Goal: Navigation & Orientation: Find specific page/section

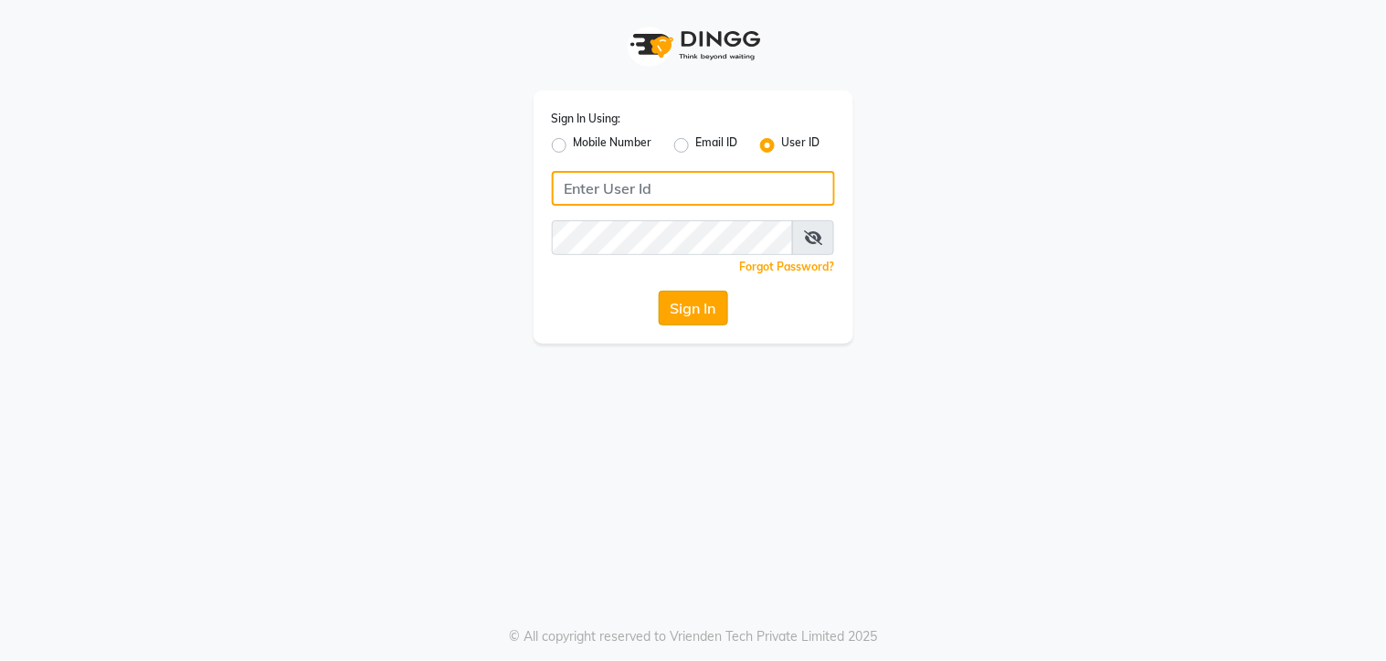
type input "arsp"
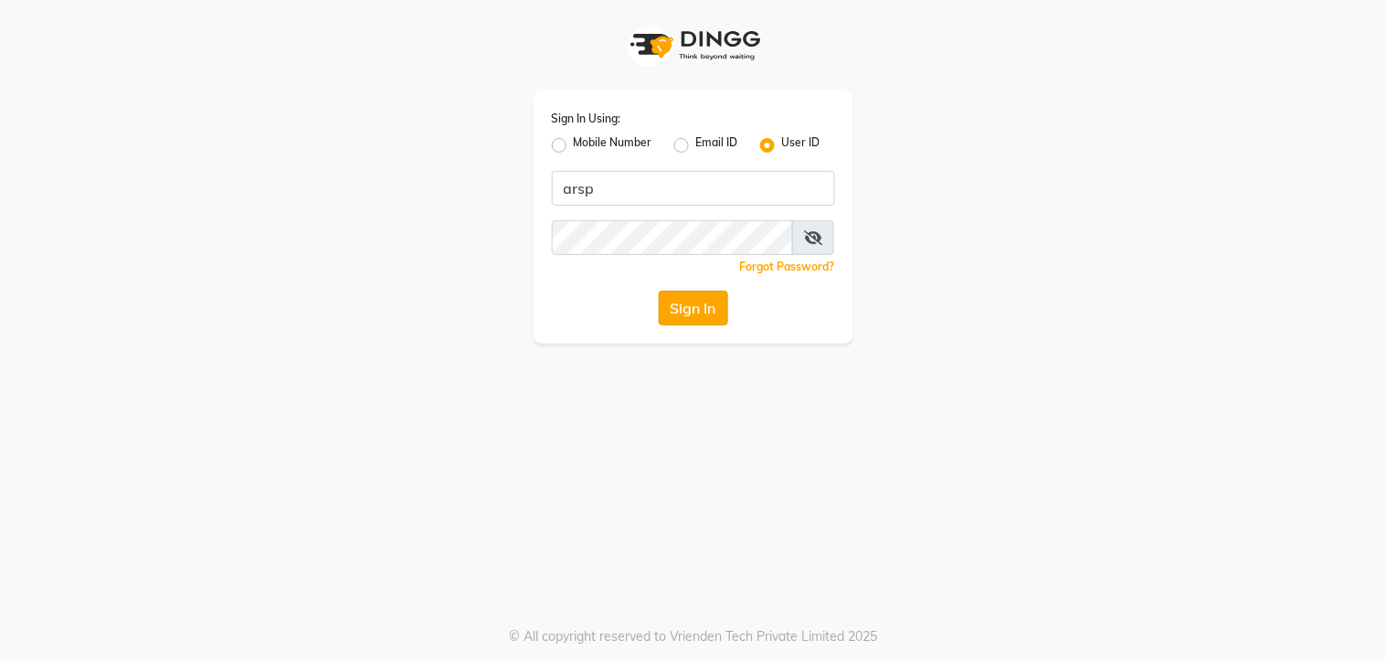
click at [687, 311] on button "Sign In" at bounding box center [693, 308] width 69 height 35
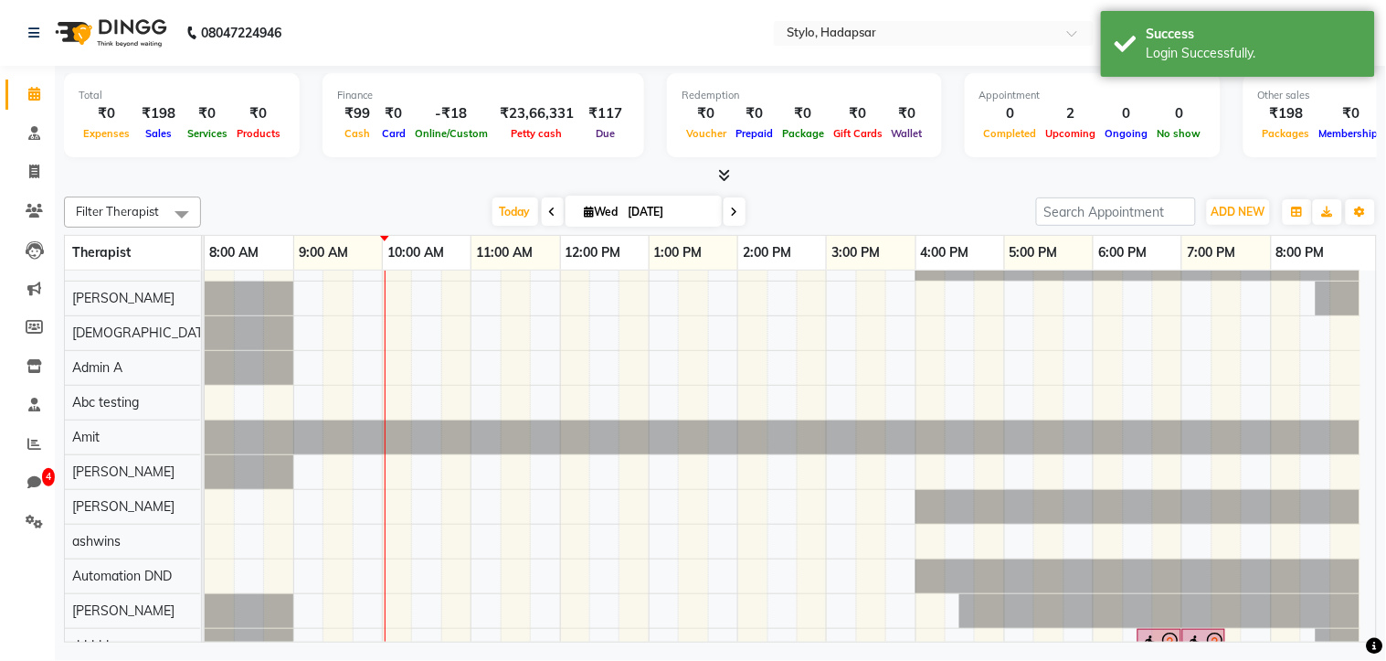
click at [738, 37] on nav "08047224946 Select Location × Stylo, Hadapsar WhatsApp Status ✕ Status: Disconn…" at bounding box center [693, 33] width 1386 height 66
click at [1346, 32] on div "Success" at bounding box center [1254, 34] width 215 height 19
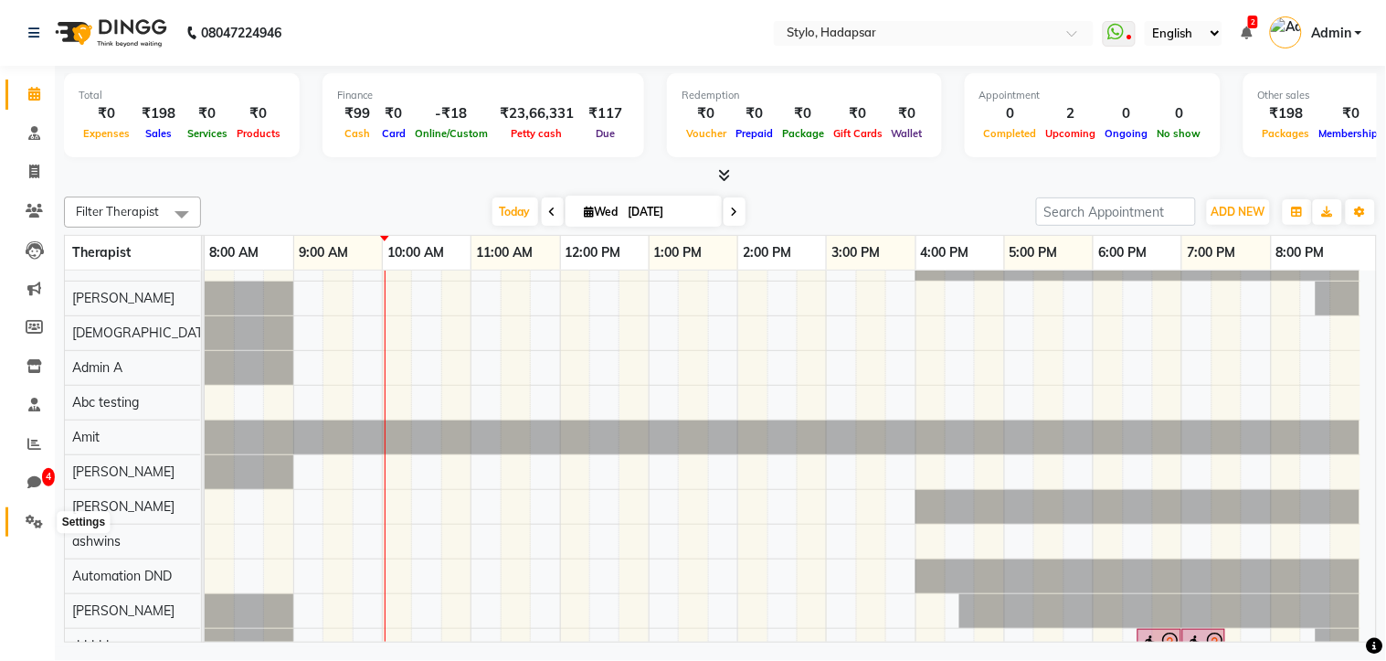
click at [47, 515] on span at bounding box center [34, 522] width 32 height 21
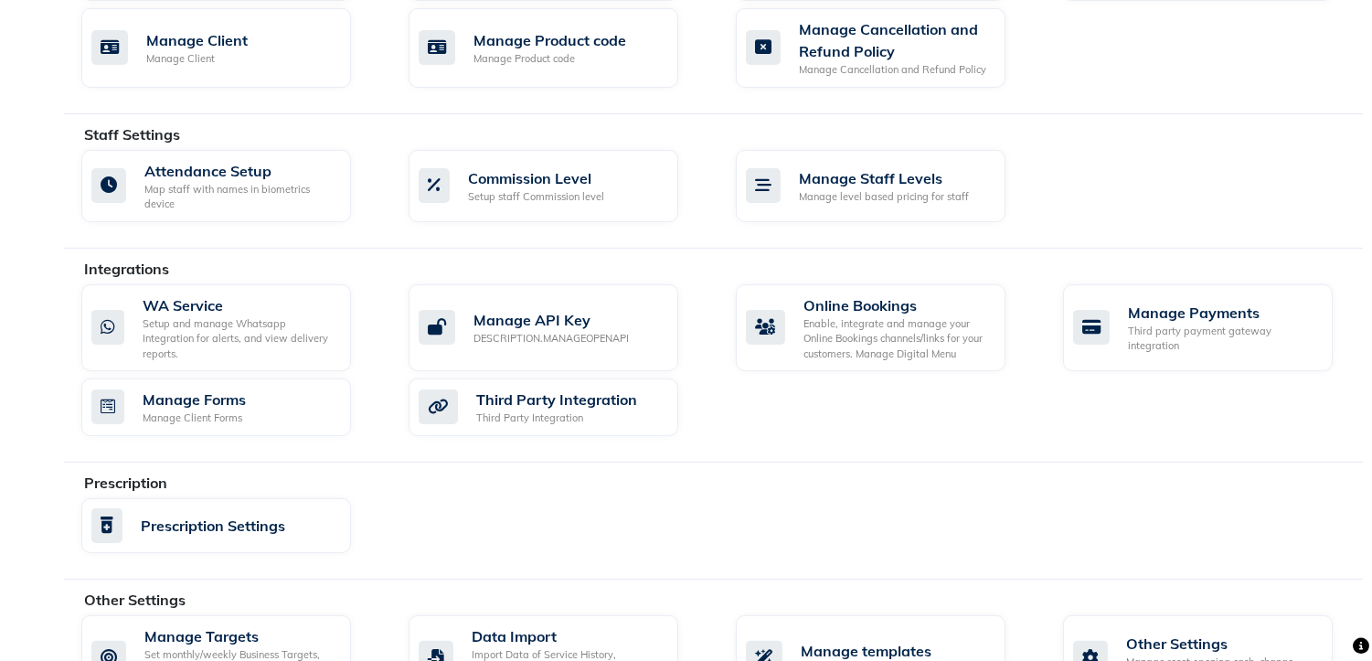
scroll to position [1063, 0]
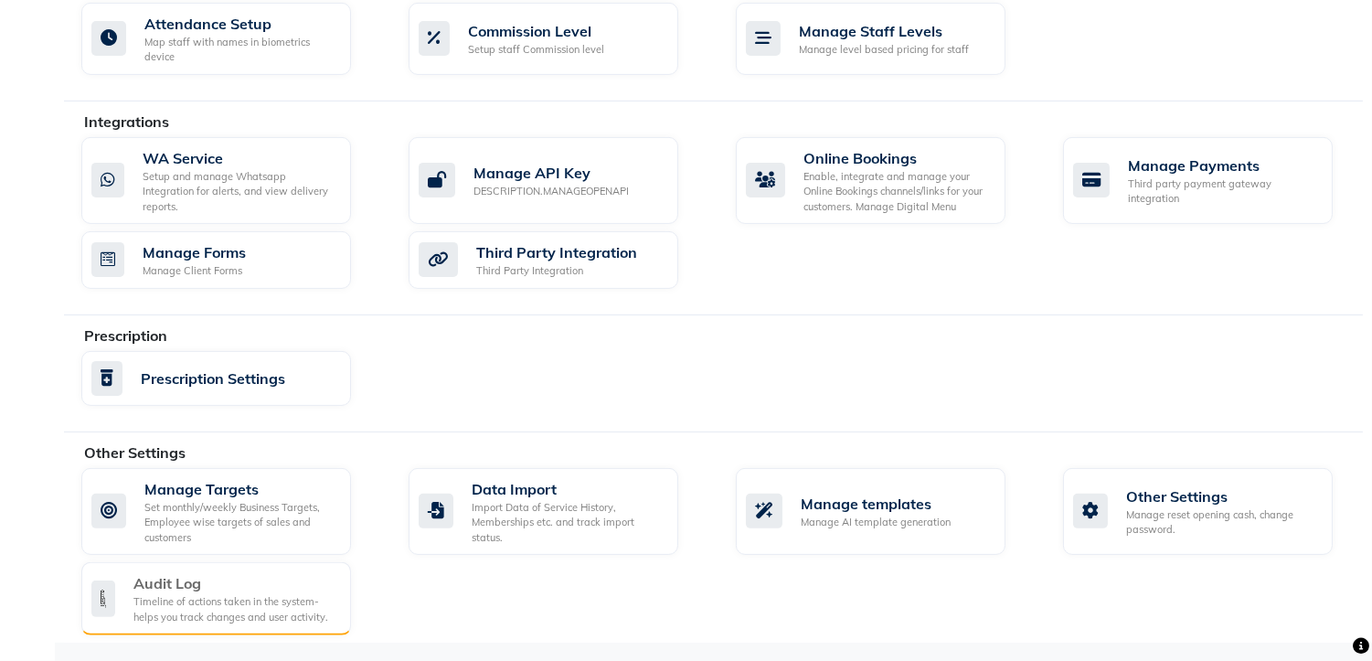
click at [197, 588] on div "Audit Log" at bounding box center [234, 583] width 203 height 22
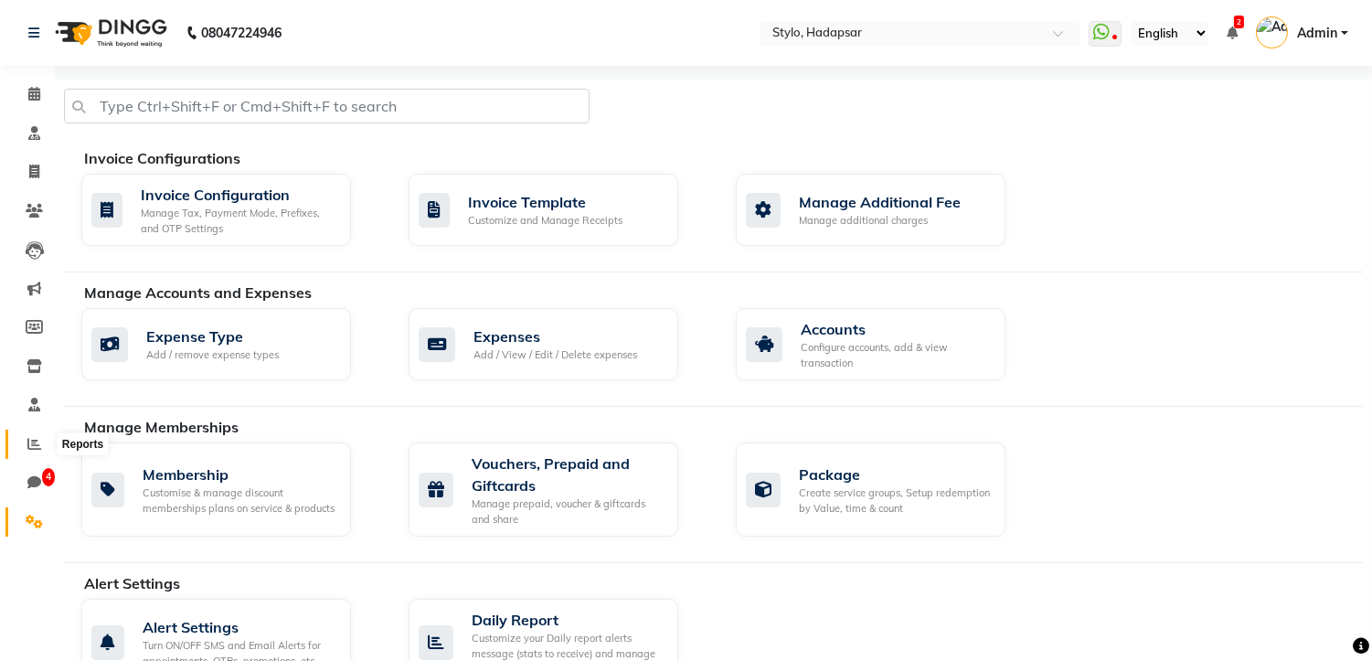
click at [33, 450] on icon at bounding box center [34, 444] width 14 height 14
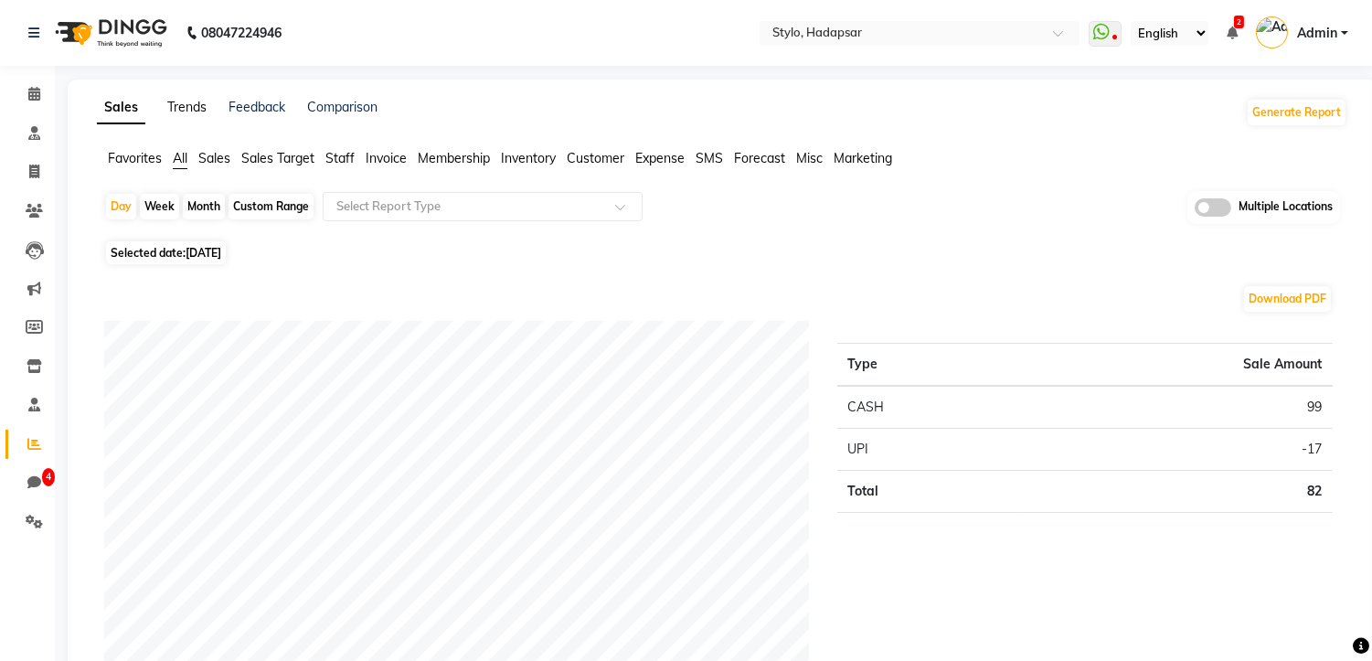
click at [171, 111] on link "Trends" at bounding box center [186, 107] width 39 height 16
select select "by_client"
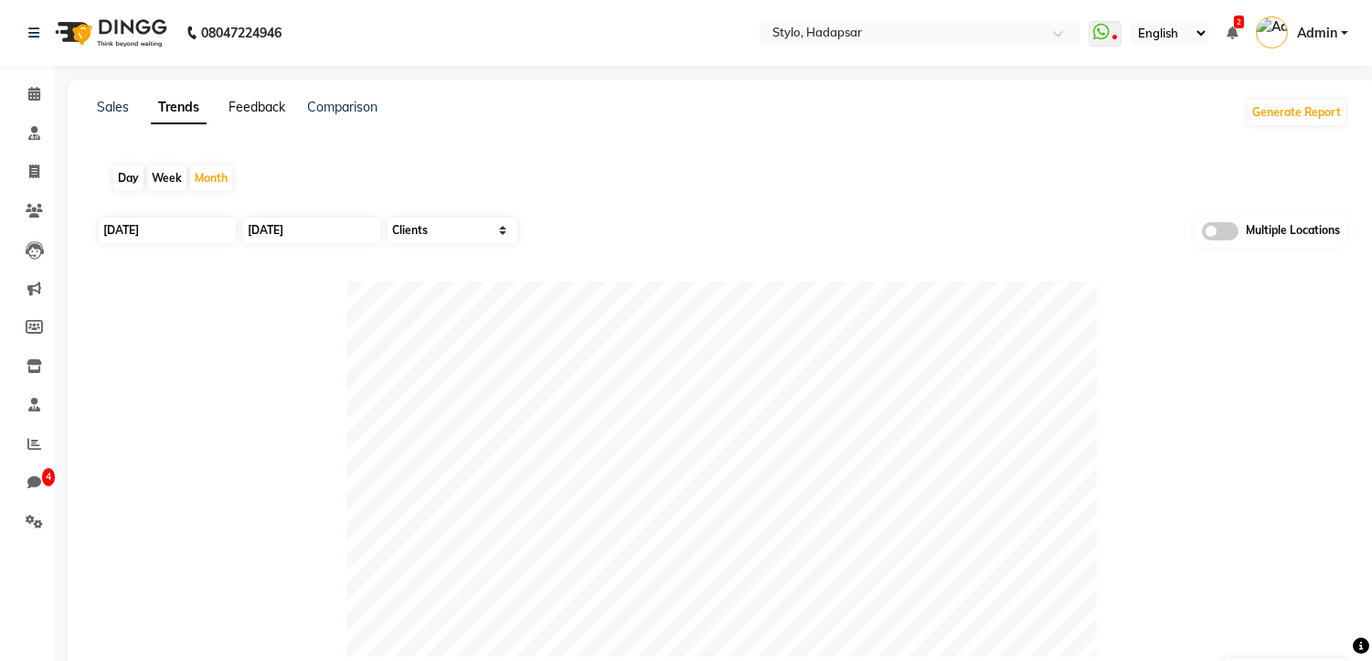
click at [244, 107] on link "Feedback" at bounding box center [256, 107] width 57 height 16
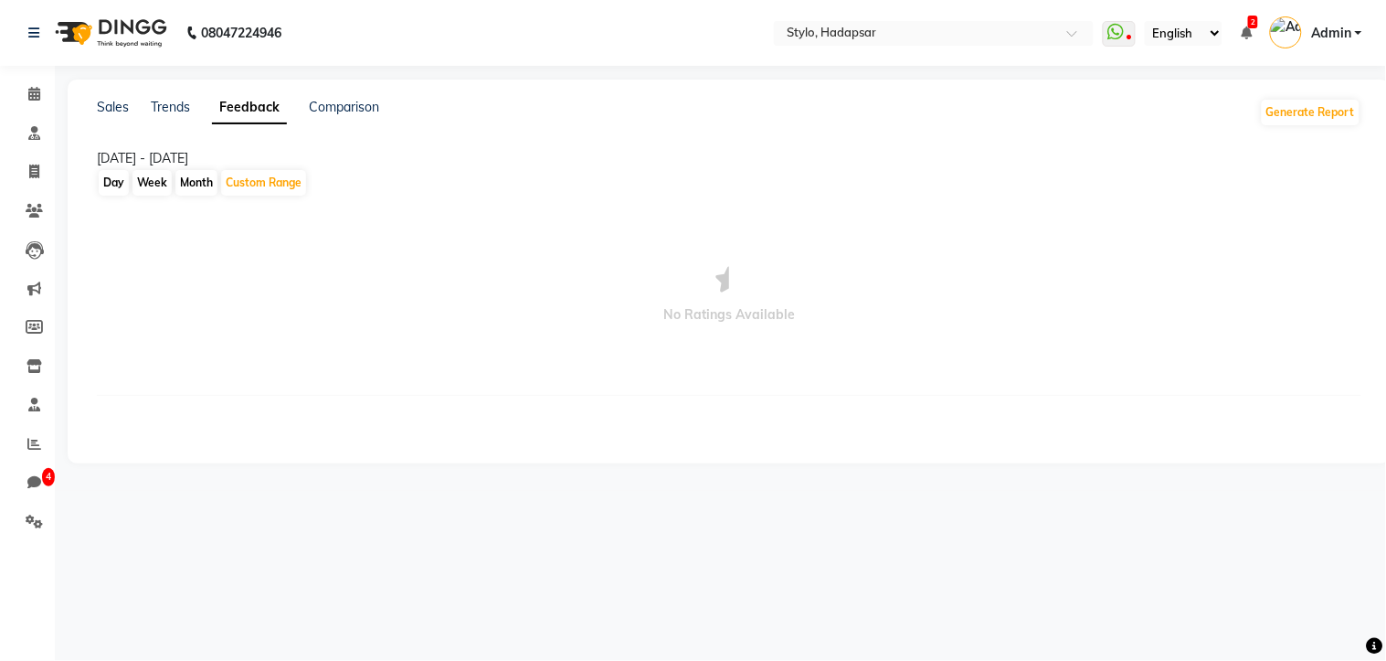
click at [356, 116] on div "Comparison" at bounding box center [344, 112] width 70 height 29
click at [360, 104] on link "Comparison" at bounding box center [344, 107] width 70 height 16
select select "single_date"
select select "single_date_dash"
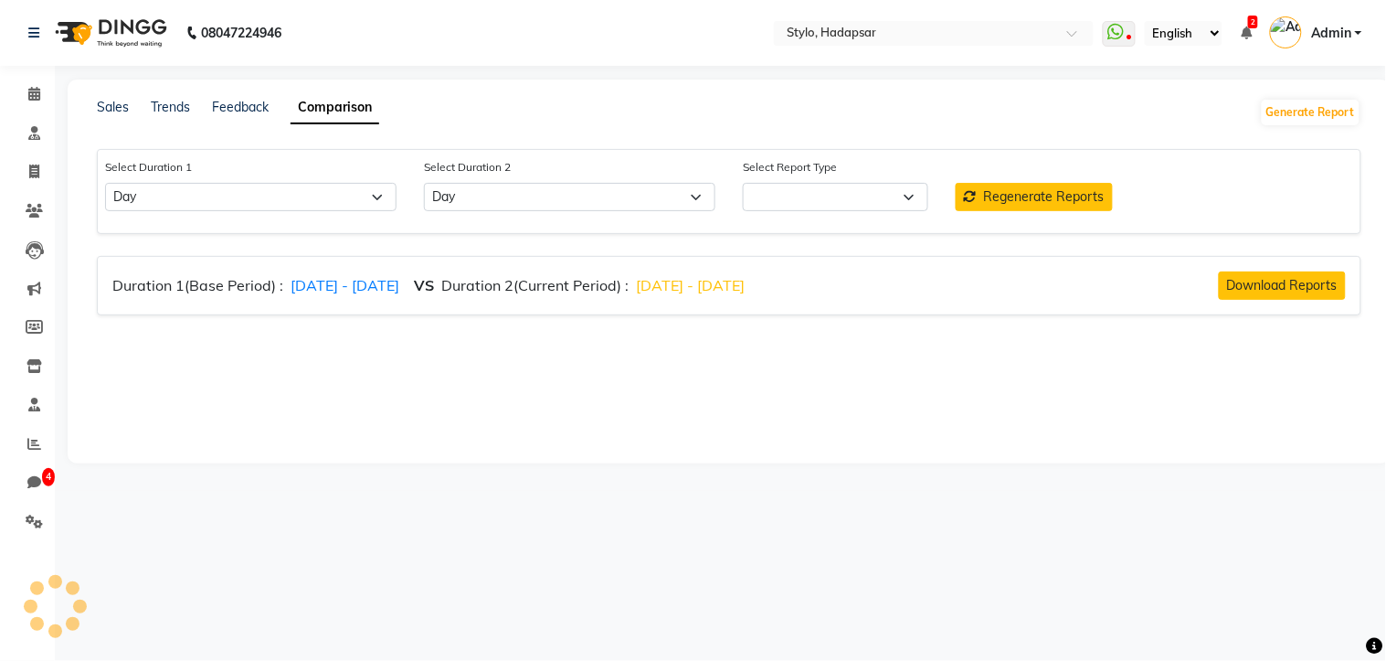
select select "comparison_report"
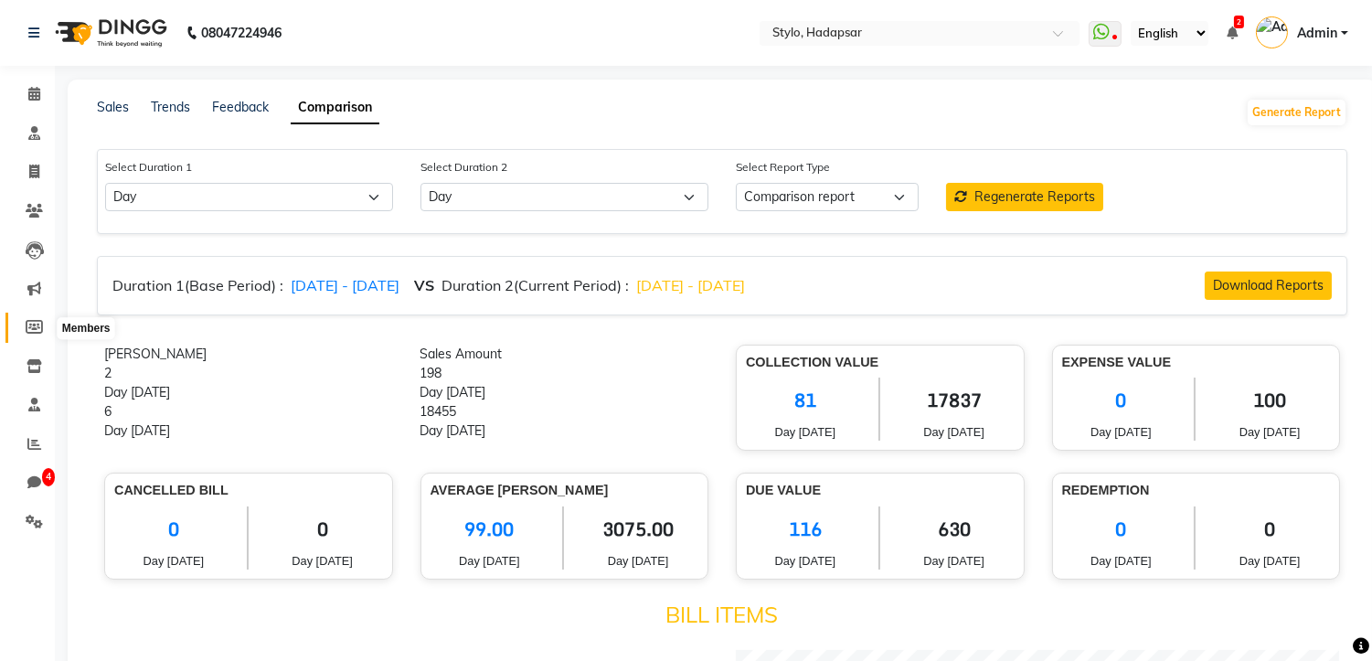
click at [30, 329] on icon at bounding box center [34, 327] width 17 height 14
select select
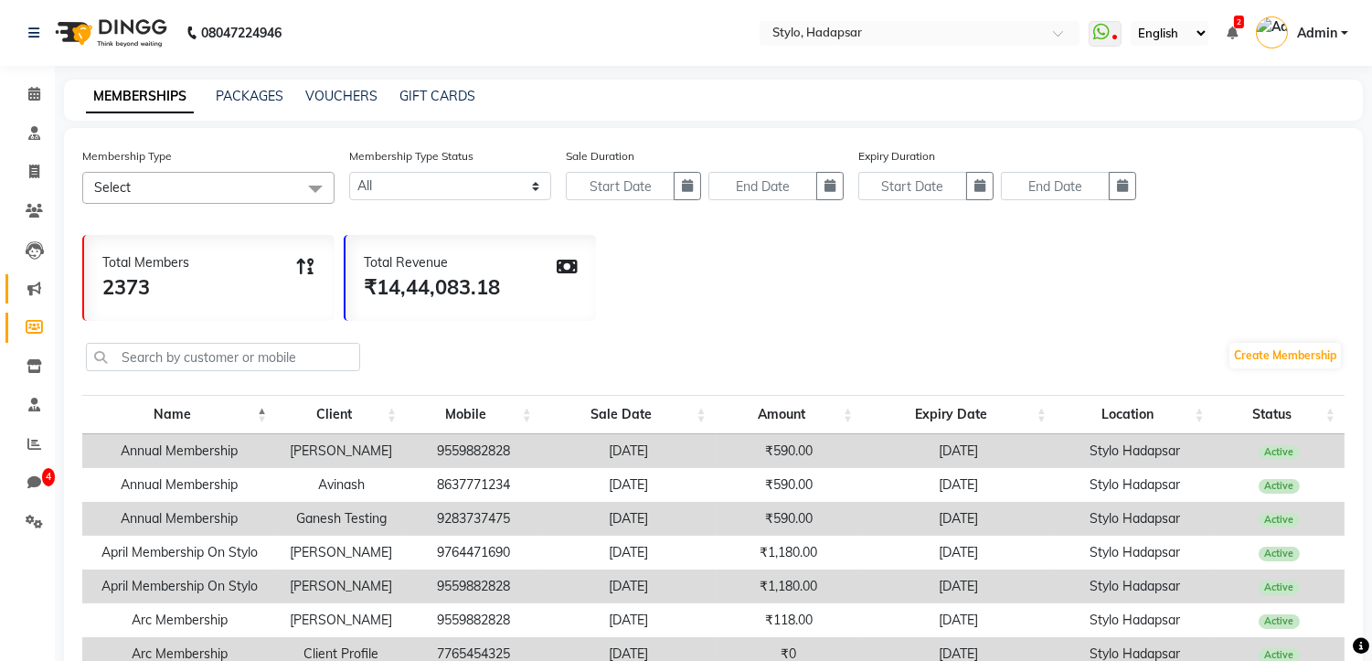
click at [23, 300] on link "Marketing" at bounding box center [27, 289] width 44 height 30
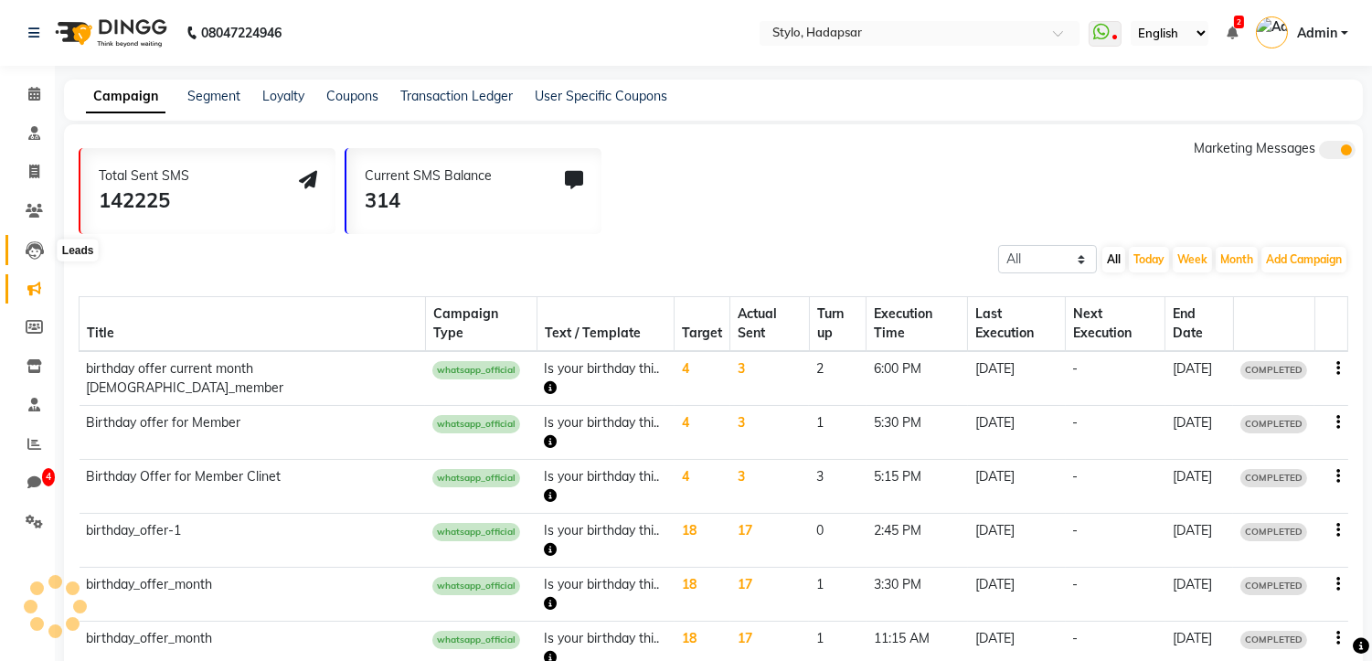
click at [23, 260] on span at bounding box center [34, 249] width 32 height 21
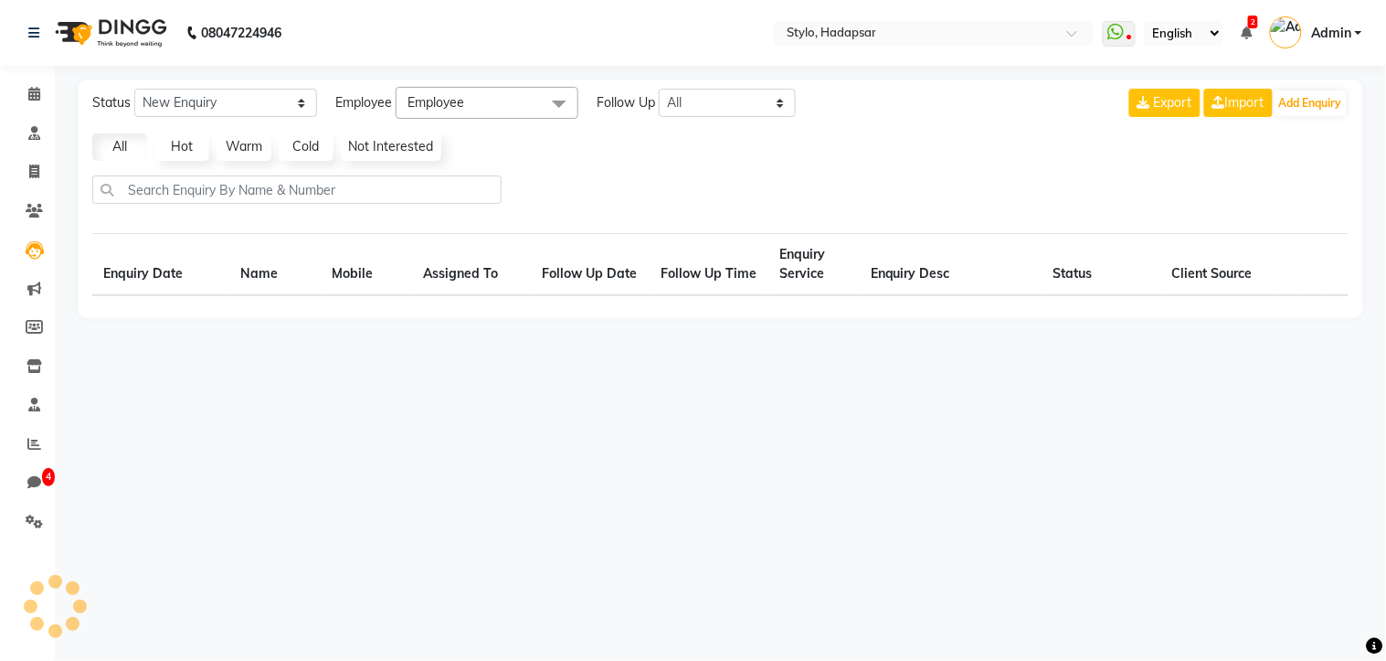
select select "10"
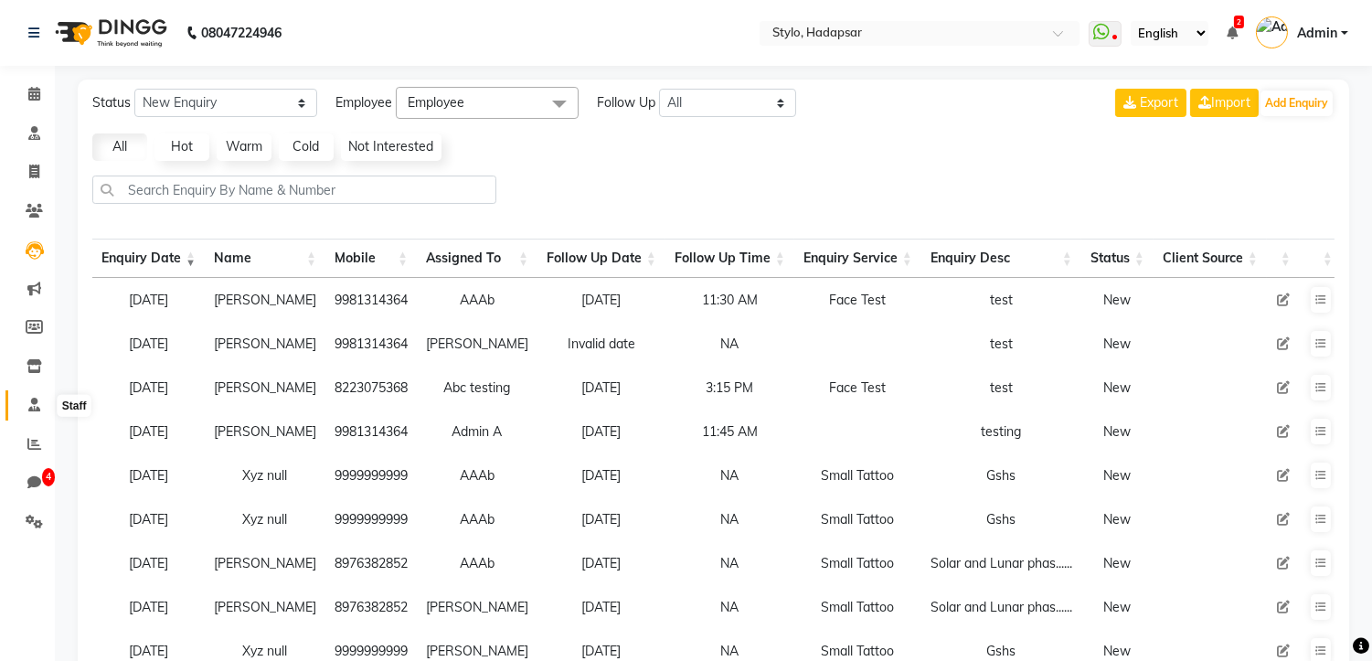
click at [23, 411] on span at bounding box center [34, 405] width 32 height 21
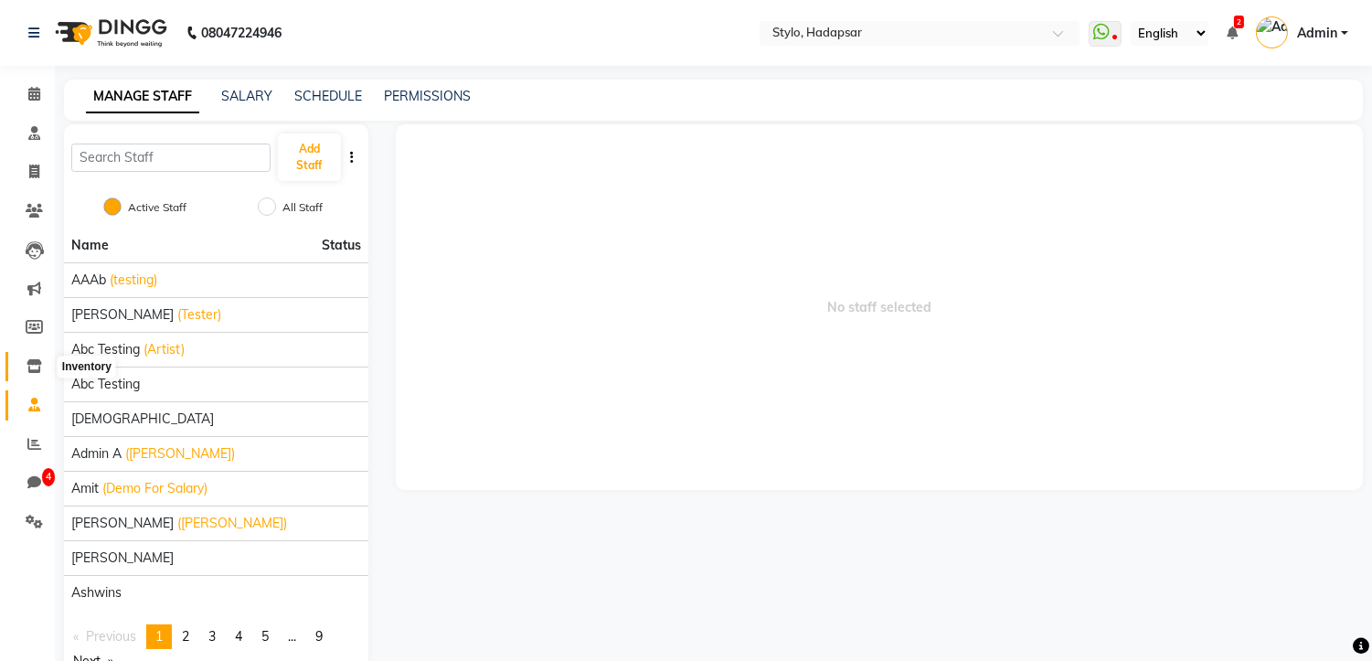
click at [32, 366] on icon at bounding box center [35, 366] width 16 height 14
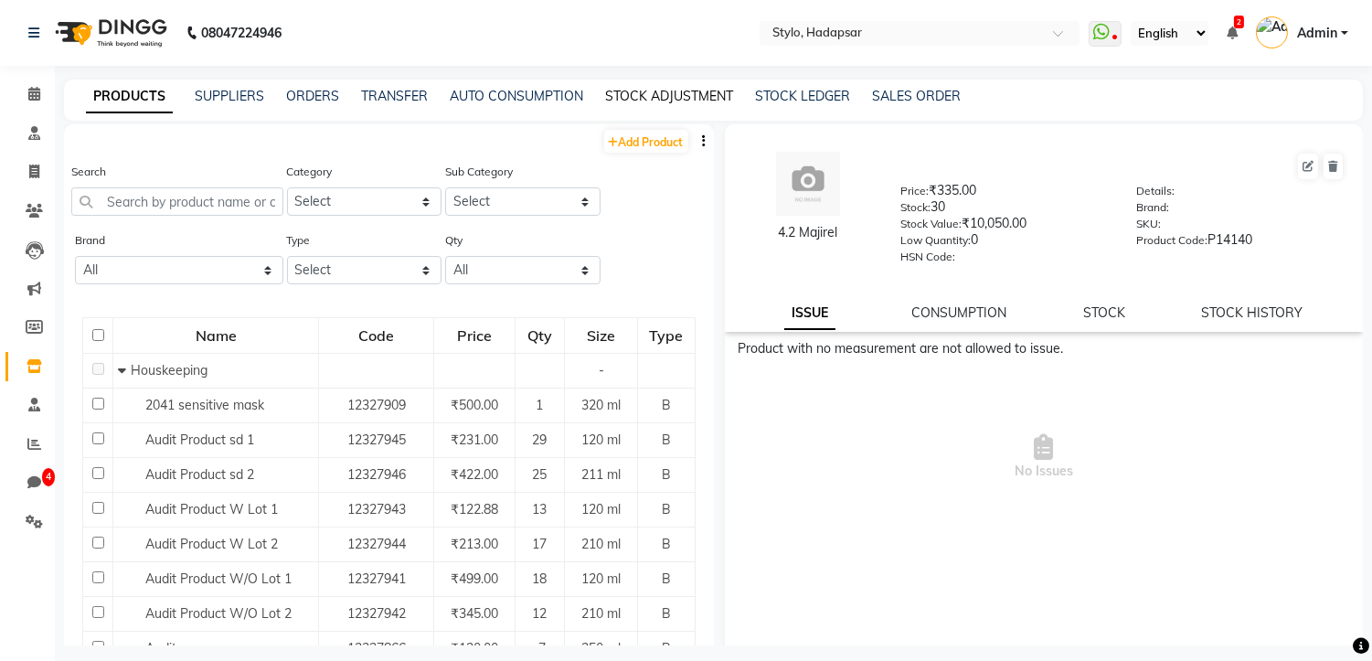
click at [698, 95] on link "STOCK ADJUSTMENT" at bounding box center [669, 96] width 128 height 16
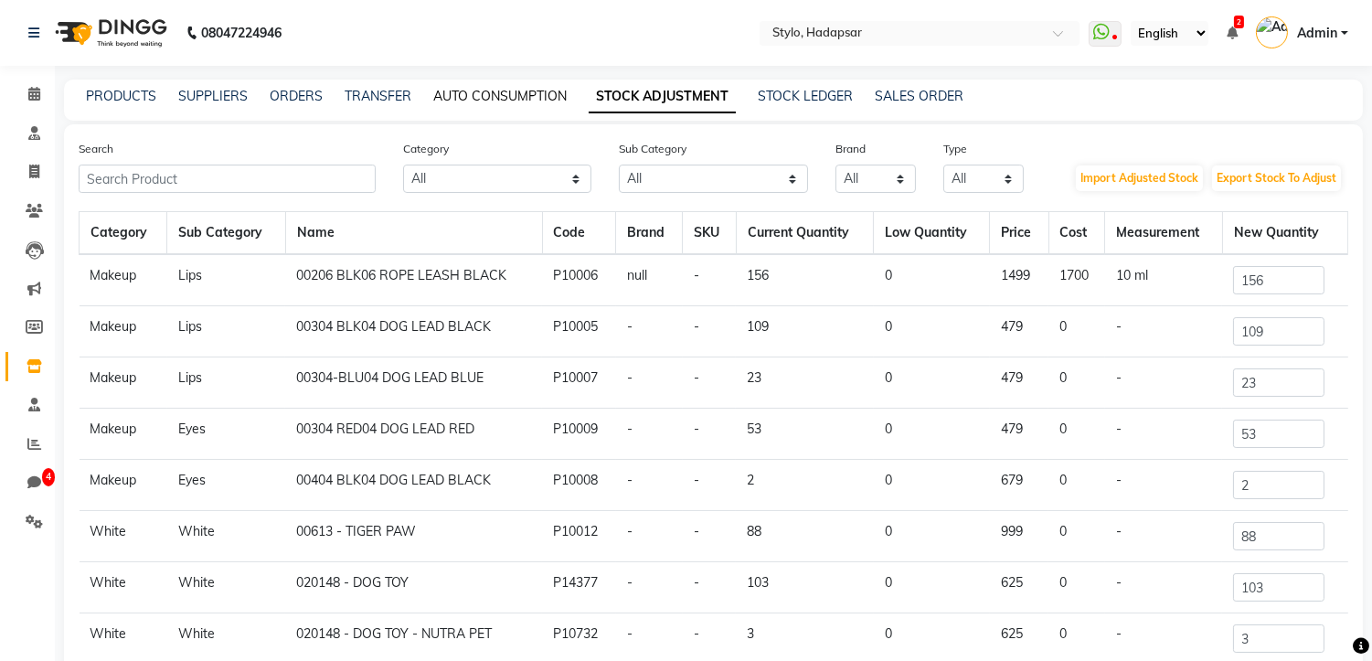
click at [434, 101] on link "AUTO CONSUMPTION" at bounding box center [499, 96] width 133 height 16
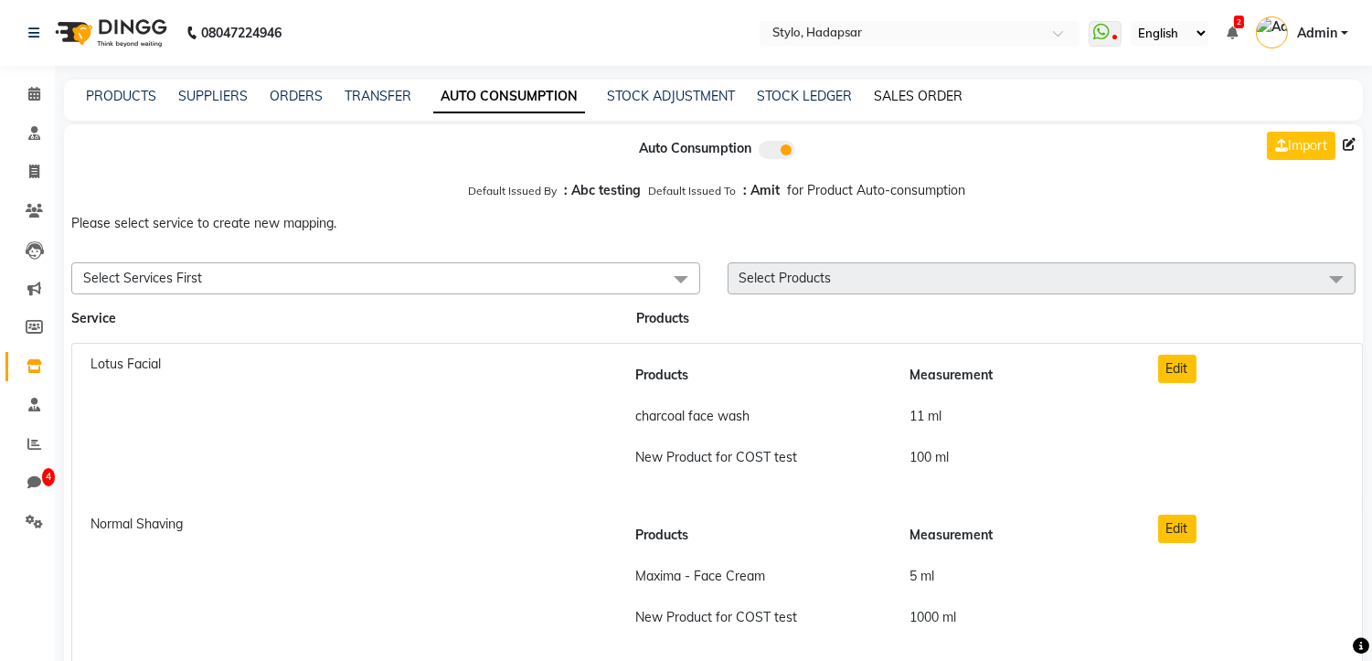
click at [894, 95] on link "SALES ORDER" at bounding box center [918, 96] width 89 height 16
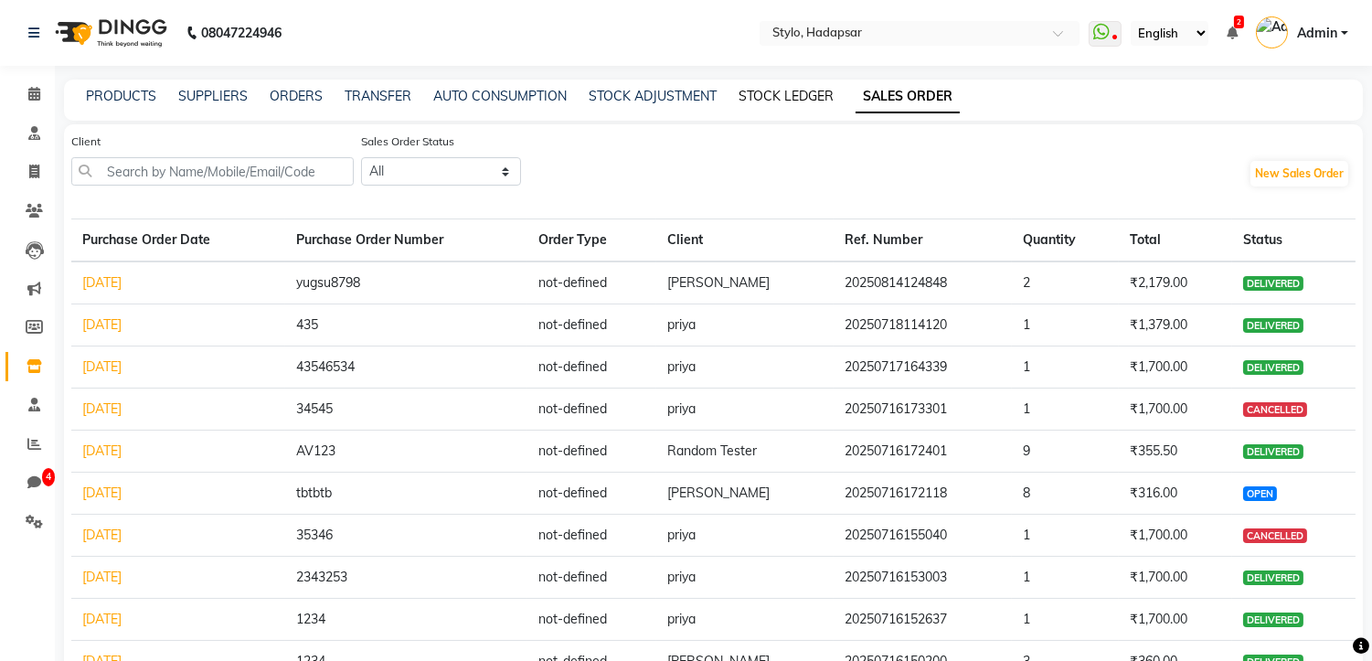
click at [771, 99] on link "STOCK LEDGER" at bounding box center [785, 96] width 95 height 16
select select "all"
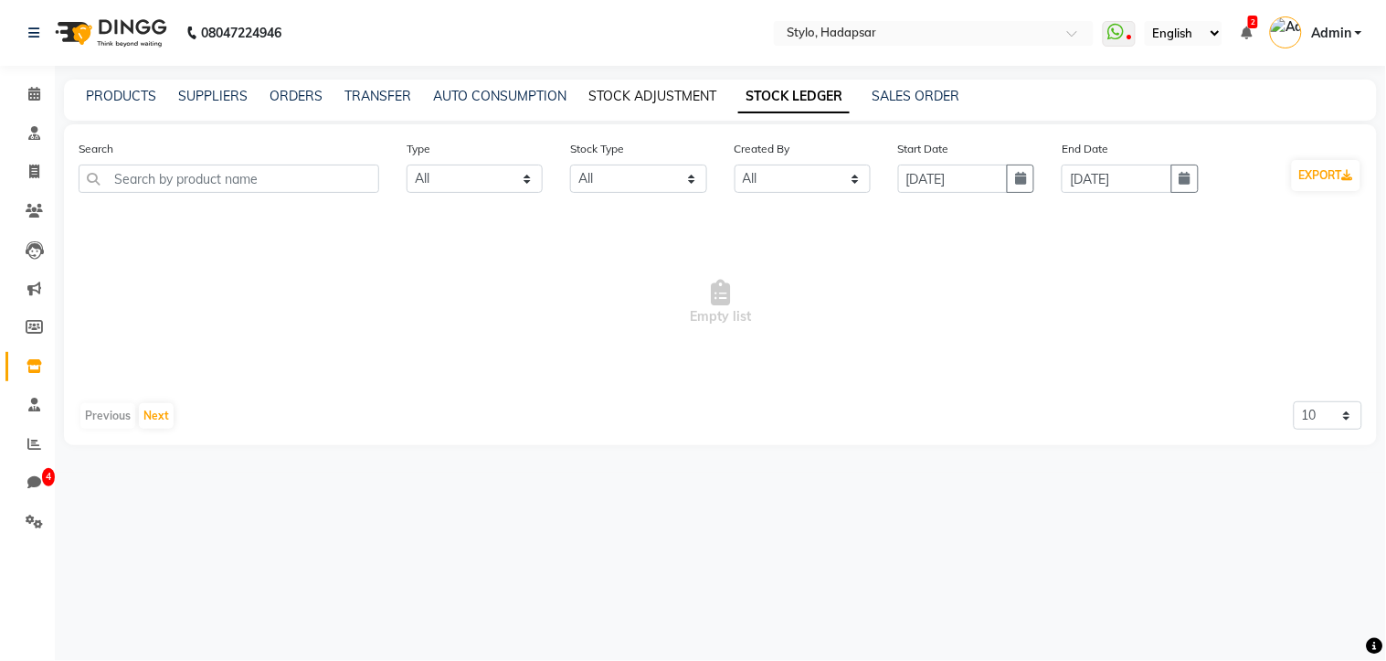
click at [616, 91] on link "STOCK ADJUSTMENT" at bounding box center [653, 96] width 128 height 16
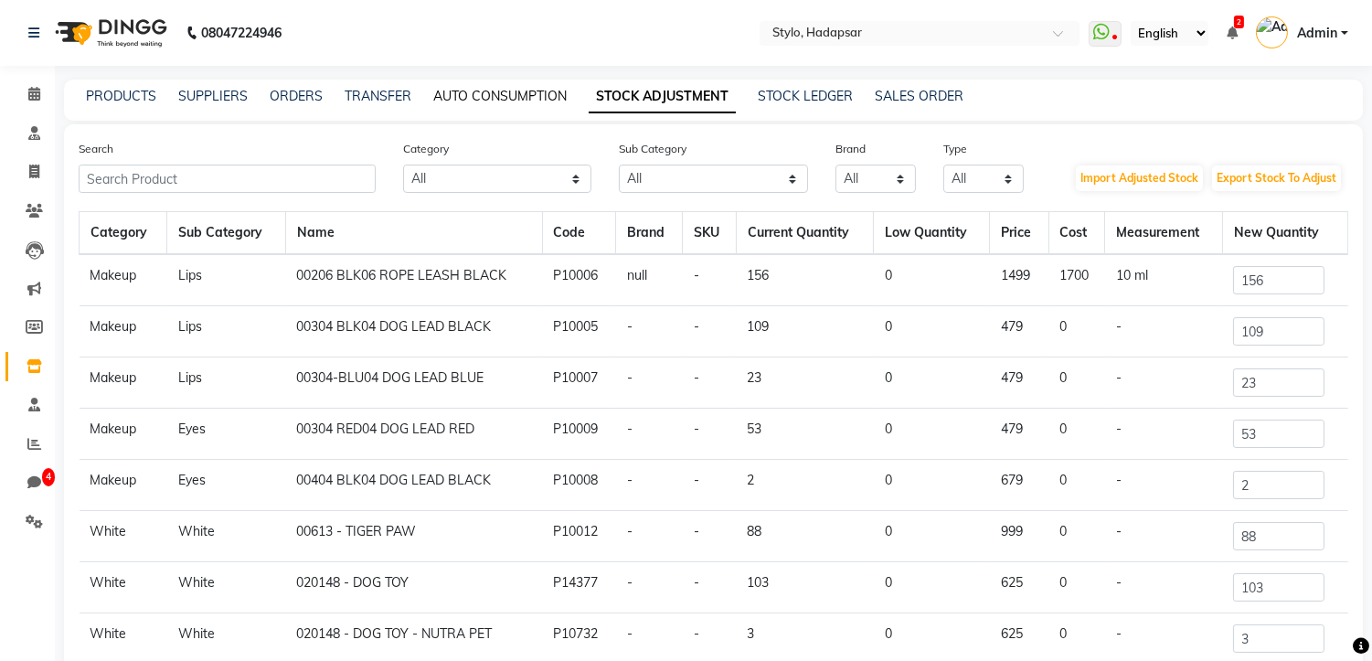
click at [510, 95] on link "AUTO CONSUMPTION" at bounding box center [499, 96] width 133 height 16
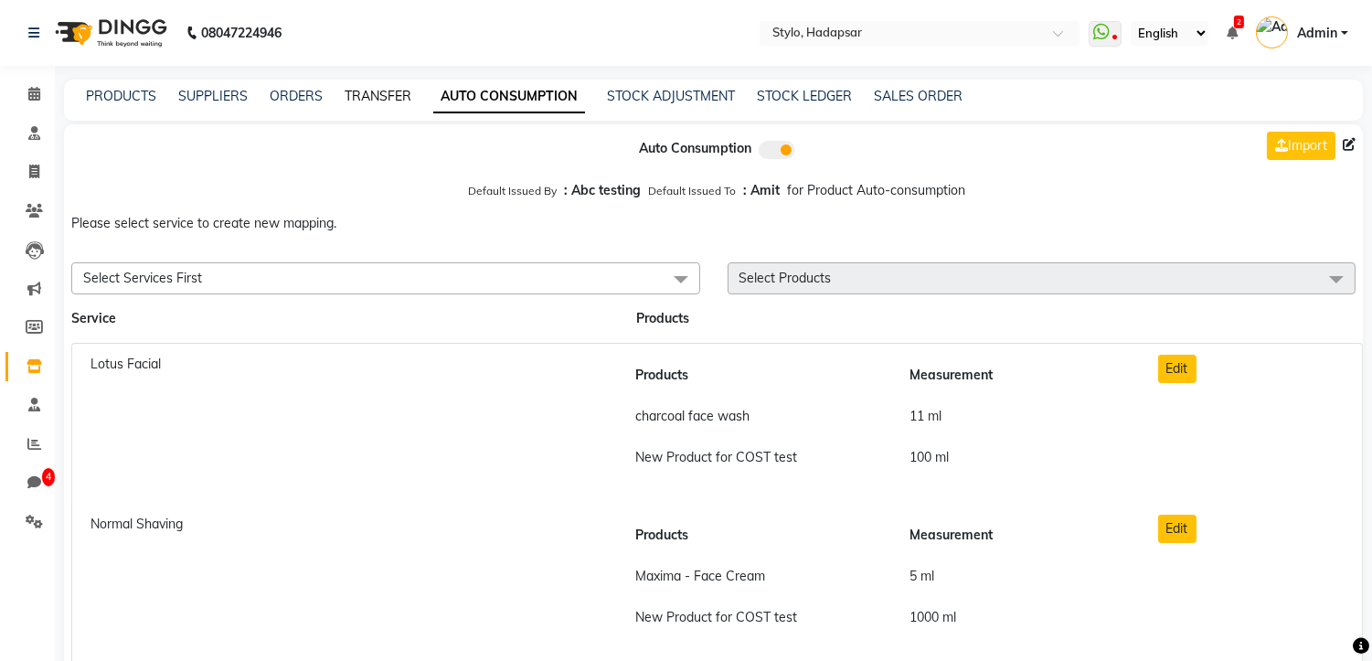
click at [396, 96] on link "TRANSFER" at bounding box center [378, 96] width 67 height 16
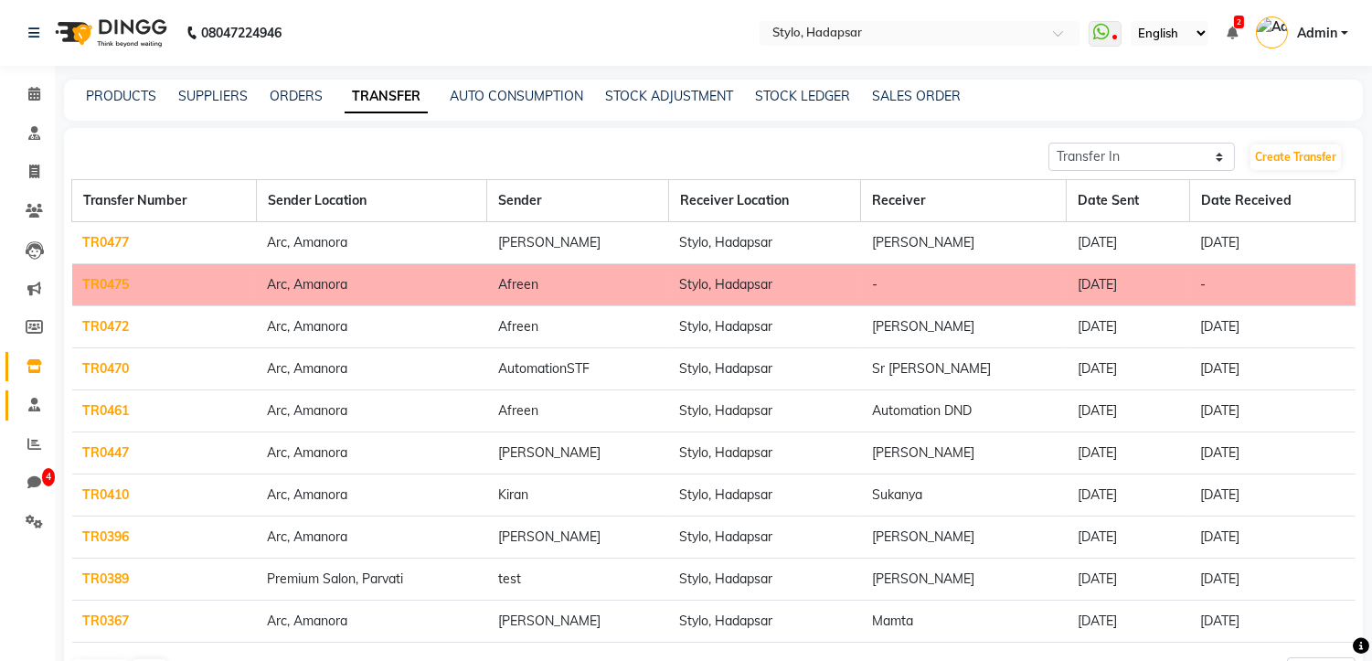
click at [14, 408] on link "Staff" at bounding box center [27, 405] width 44 height 30
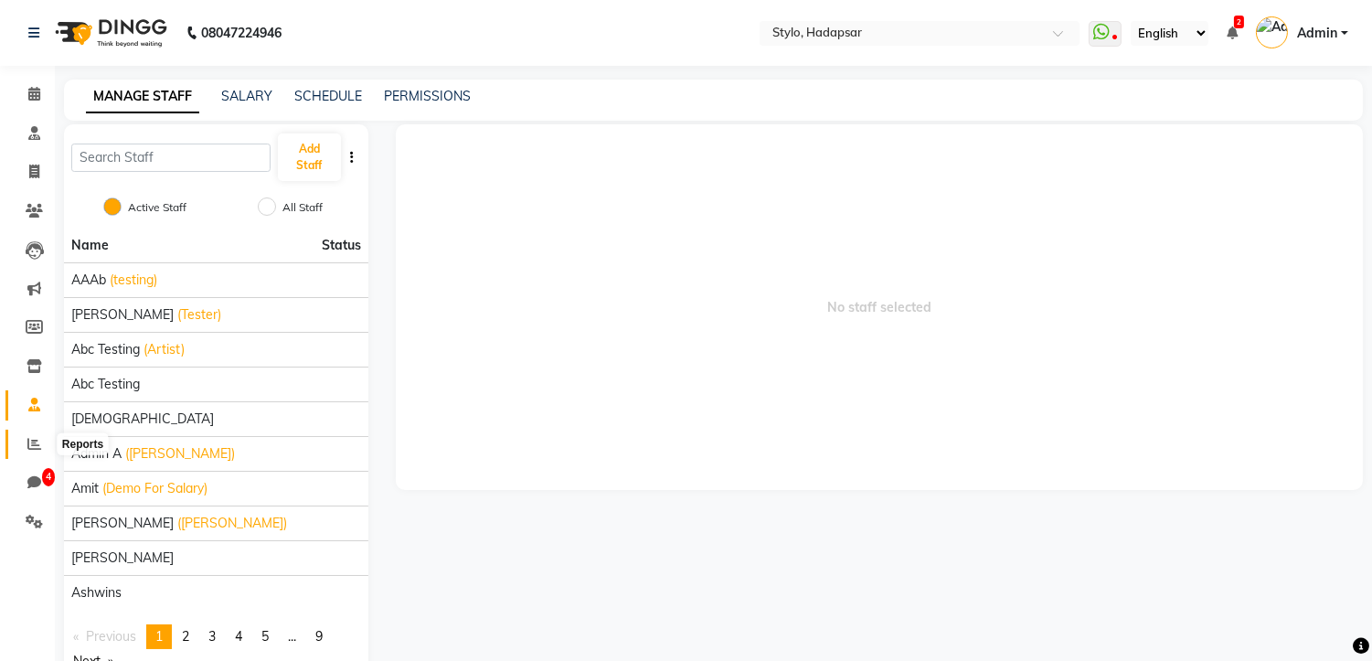
click at [27, 440] on icon at bounding box center [34, 444] width 14 height 14
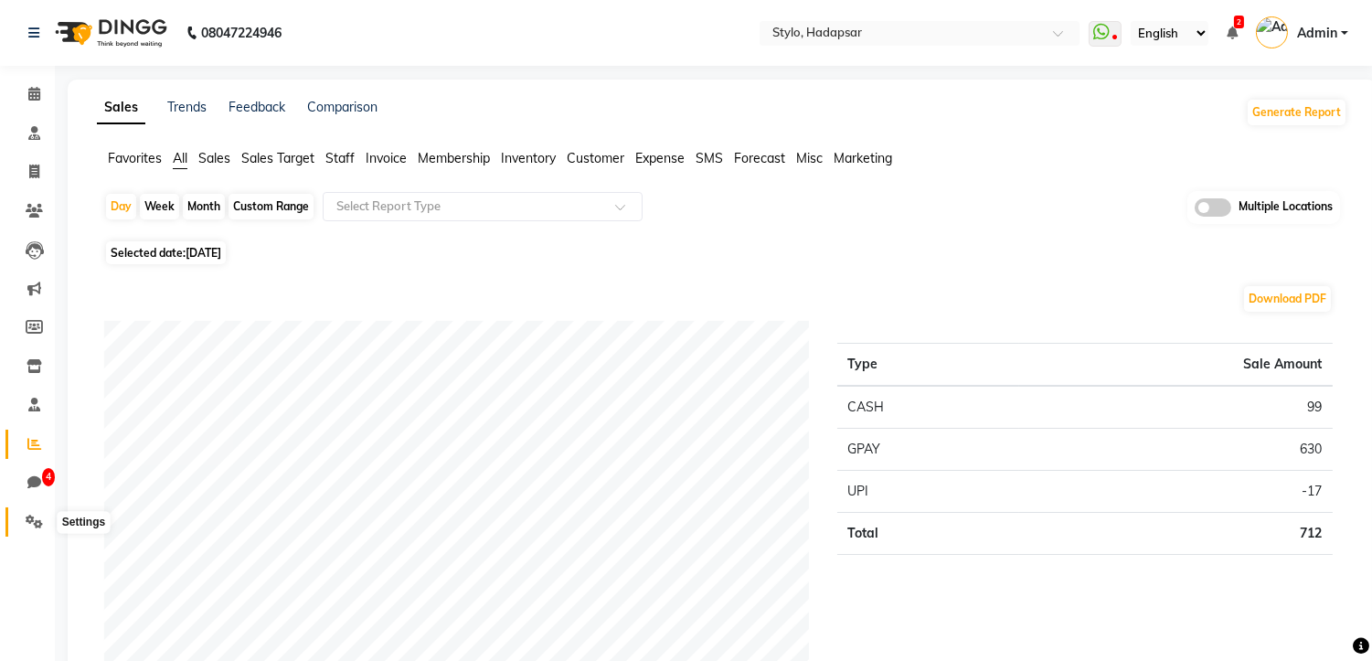
click at [31, 525] on icon at bounding box center [34, 522] width 17 height 14
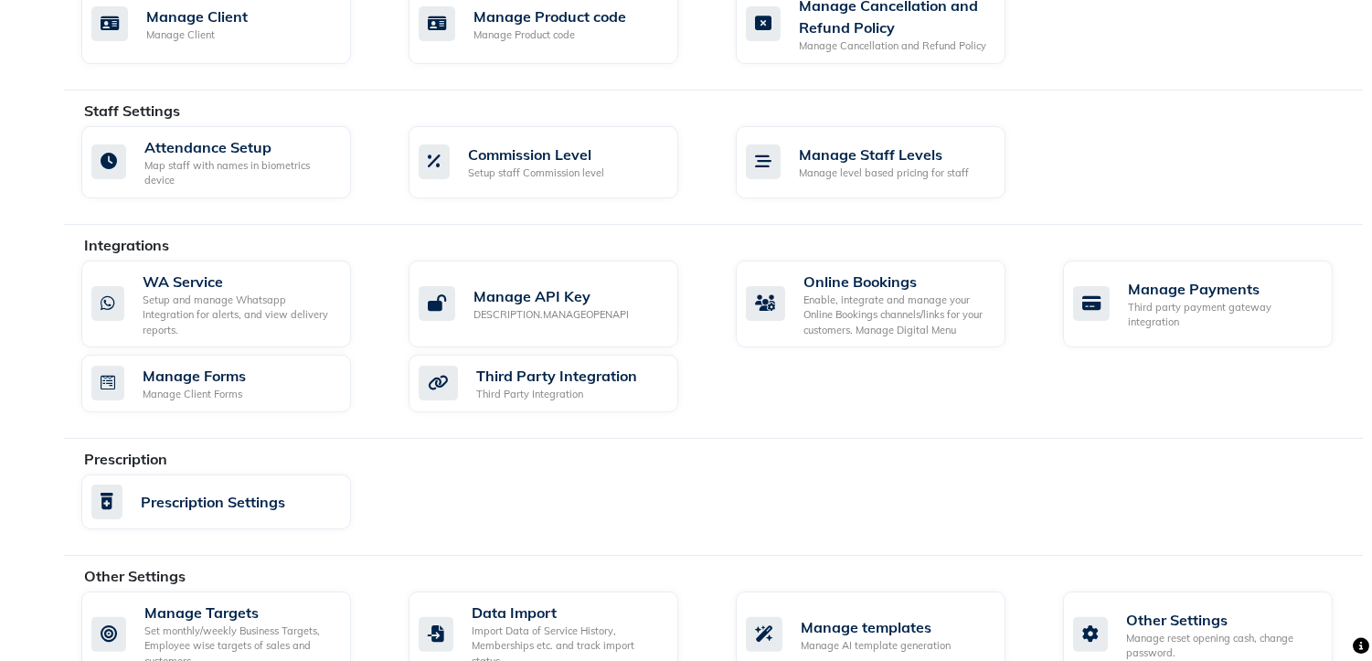
scroll to position [1063, 0]
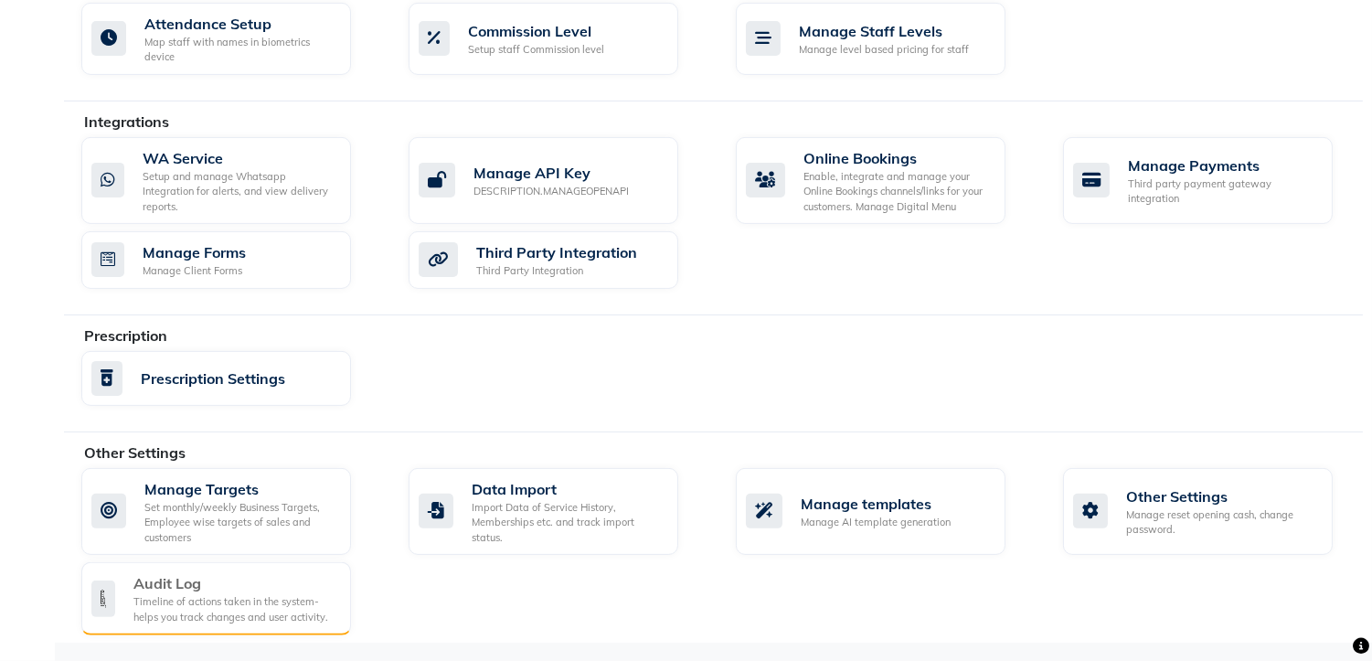
click at [233, 620] on div "Timeline of actions taken in the system- helps you track changes and user activ…" at bounding box center [234, 609] width 203 height 30
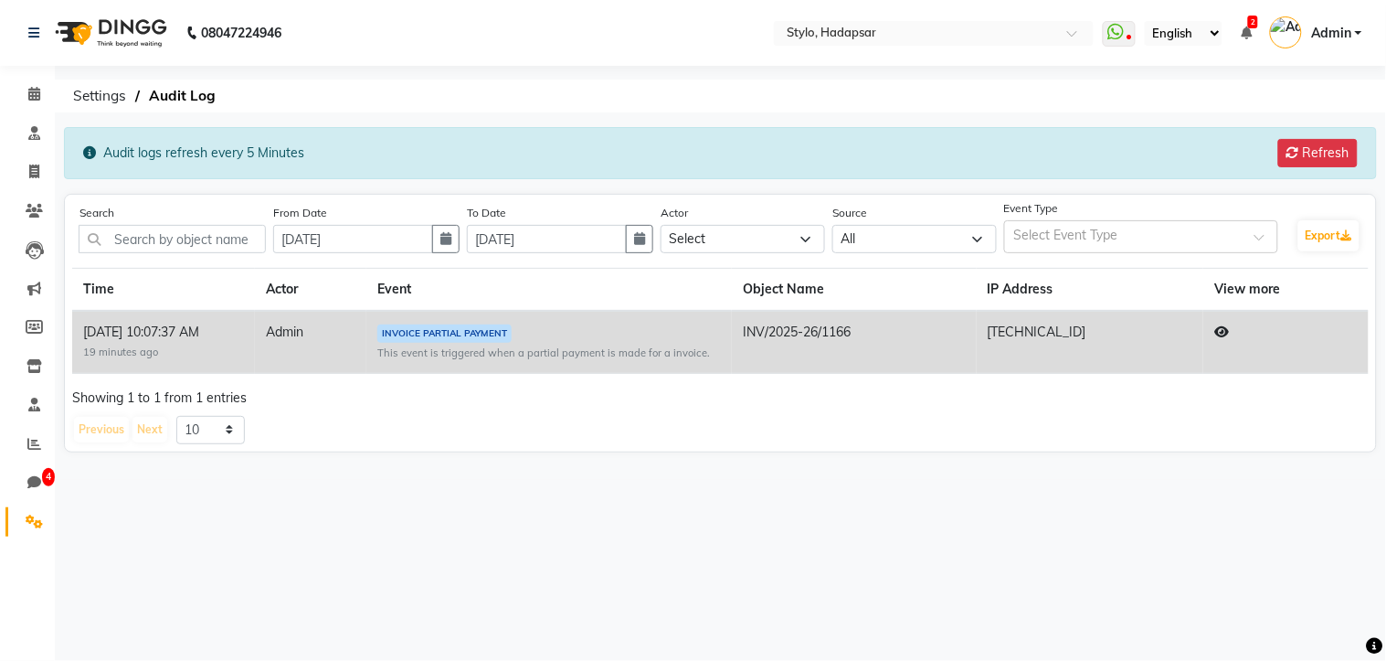
click at [1218, 29] on select "English ENGLISH Español العربية मराठी हिंदी ગુજરાતી தமிழ் 中文" at bounding box center [1184, 33] width 78 height 25
click at [1247, 35] on icon at bounding box center [1246, 33] width 11 height 13
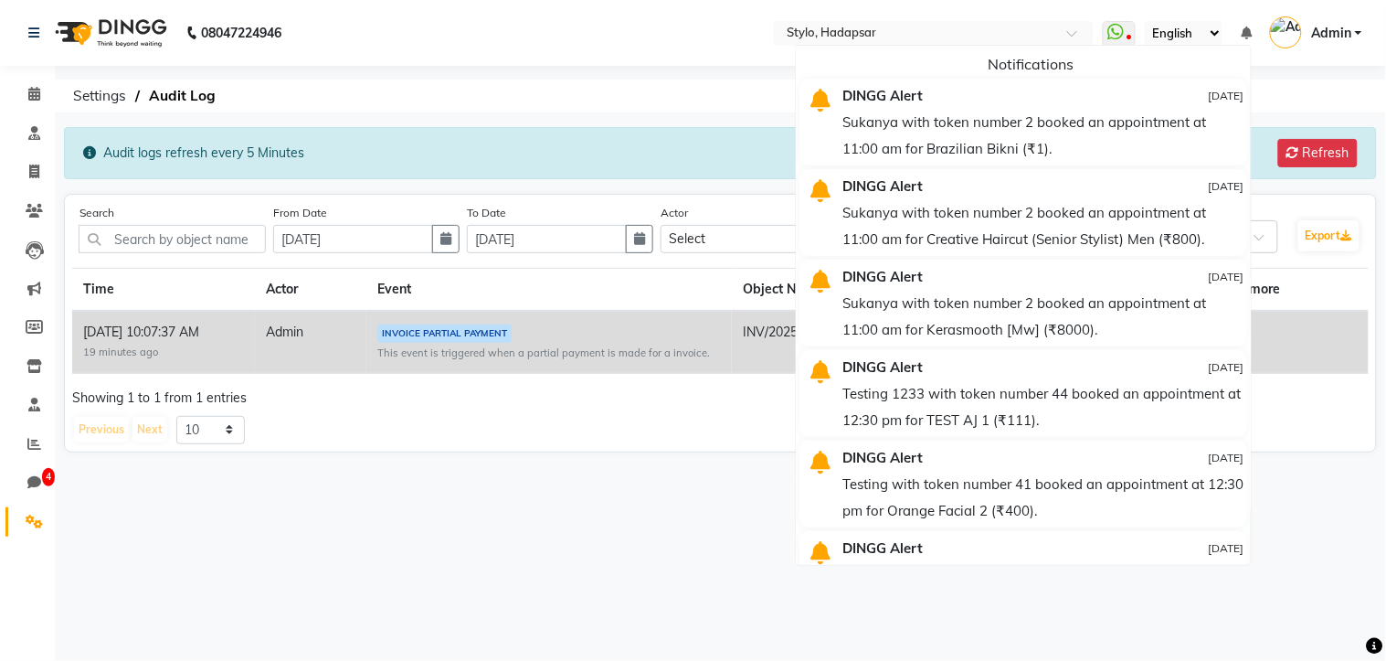
click at [1247, 35] on icon at bounding box center [1246, 33] width 11 height 13
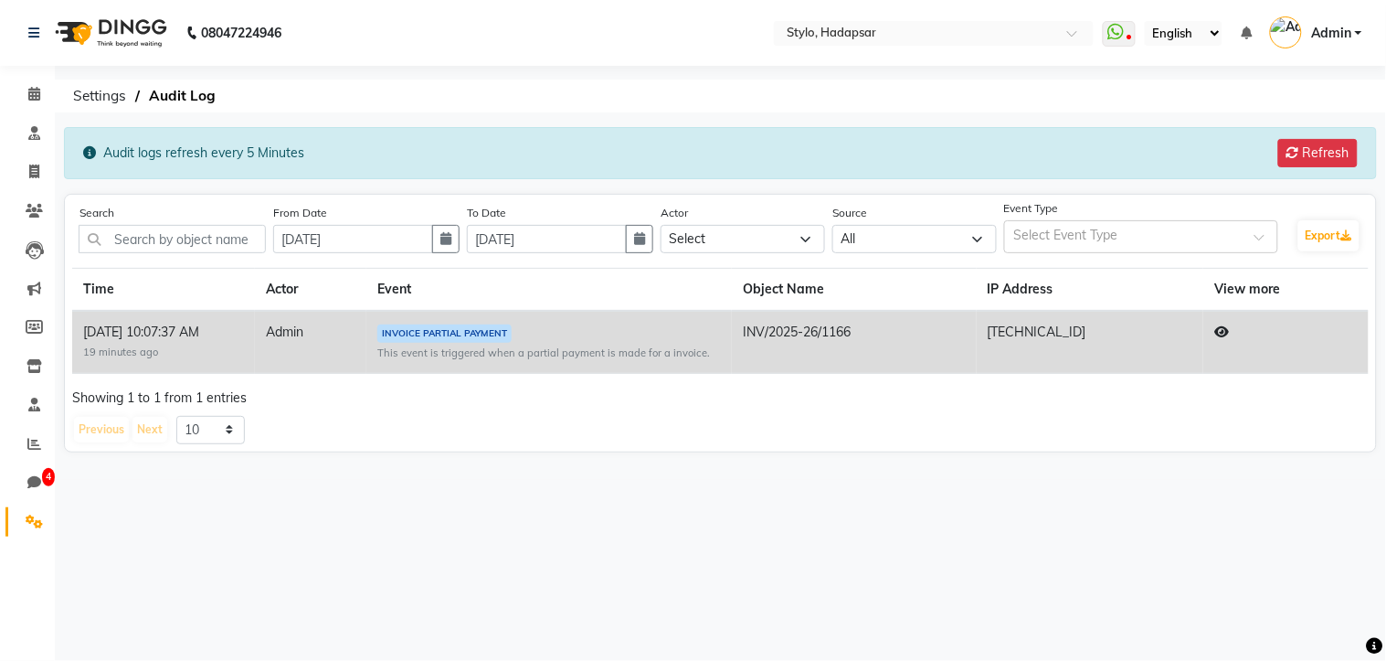
click at [22, 28] on div "08047224946" at bounding box center [155, 32] width 281 height 51
click at [31, 30] on icon at bounding box center [33, 33] width 11 height 13
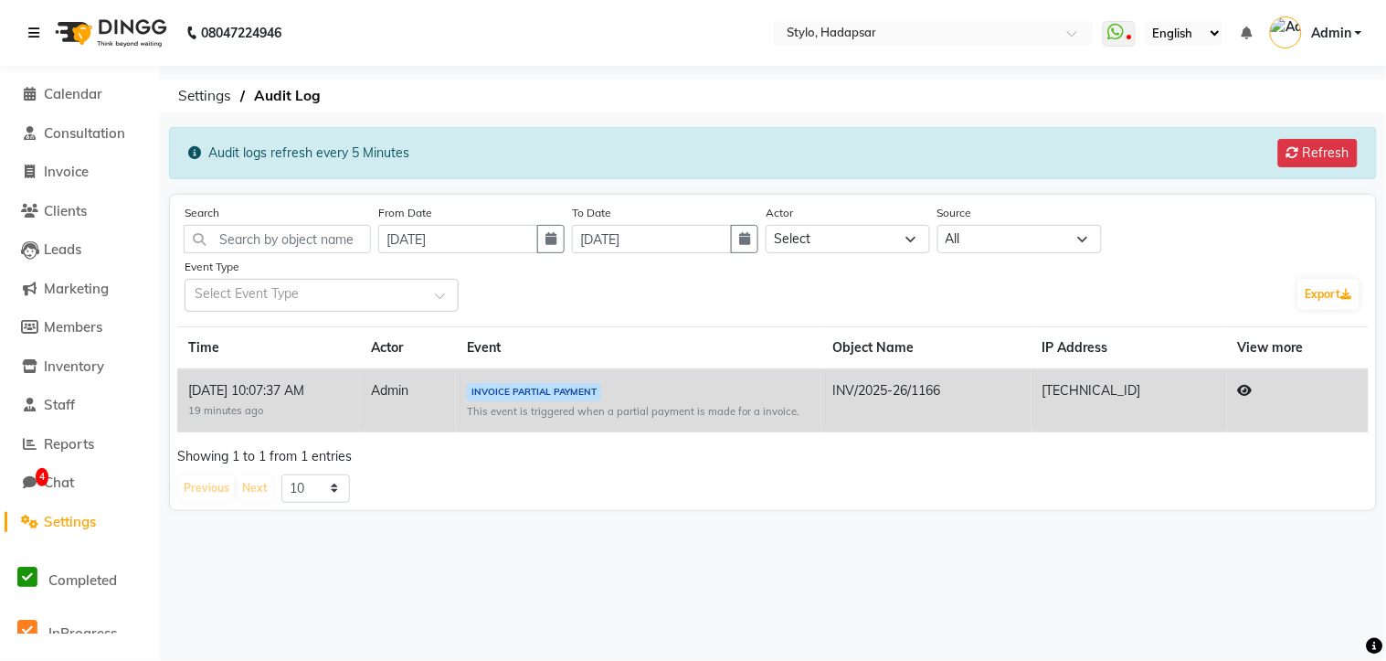
click at [43, 31] on link at bounding box center [37, 32] width 18 height 51
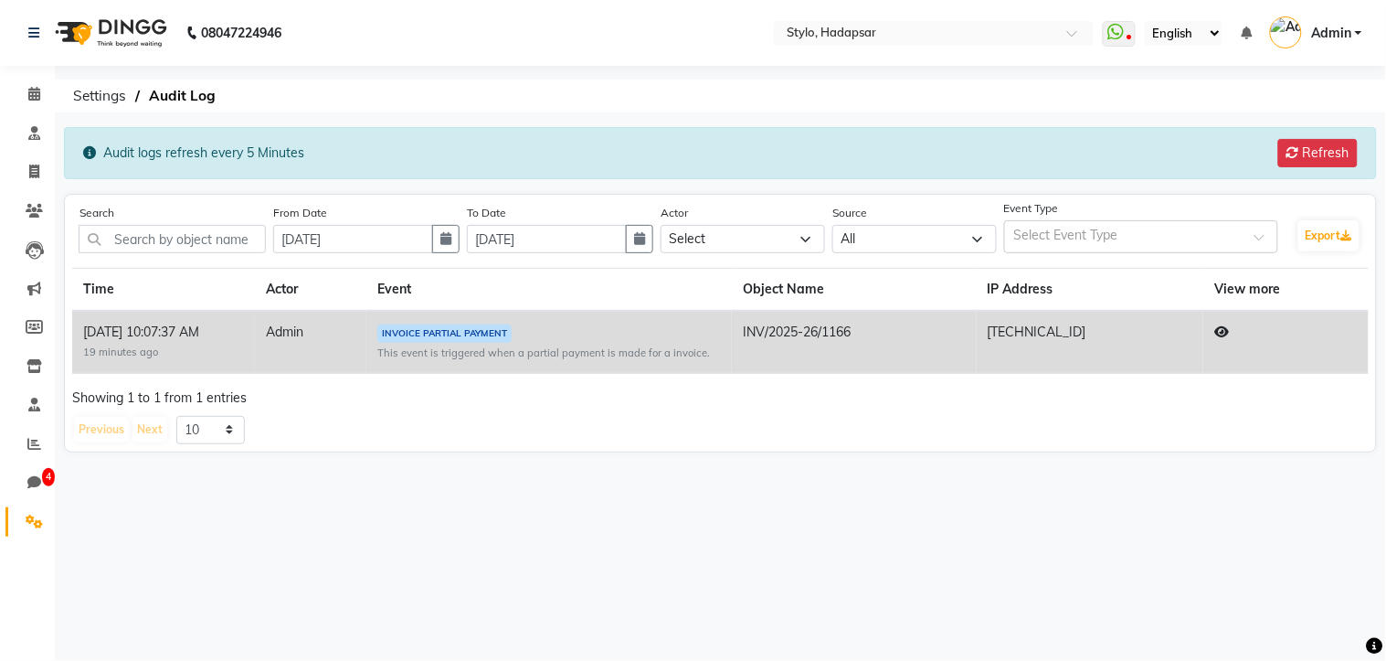
click at [1256, 33] on ul "WhatsApp Status ✕ Status: Disconnected Most Recent Message: [DATE] 12:57 PM Rec…" at bounding box center [1237, 33] width 269 height 30
click at [1252, 33] on icon at bounding box center [1246, 33] width 11 height 13
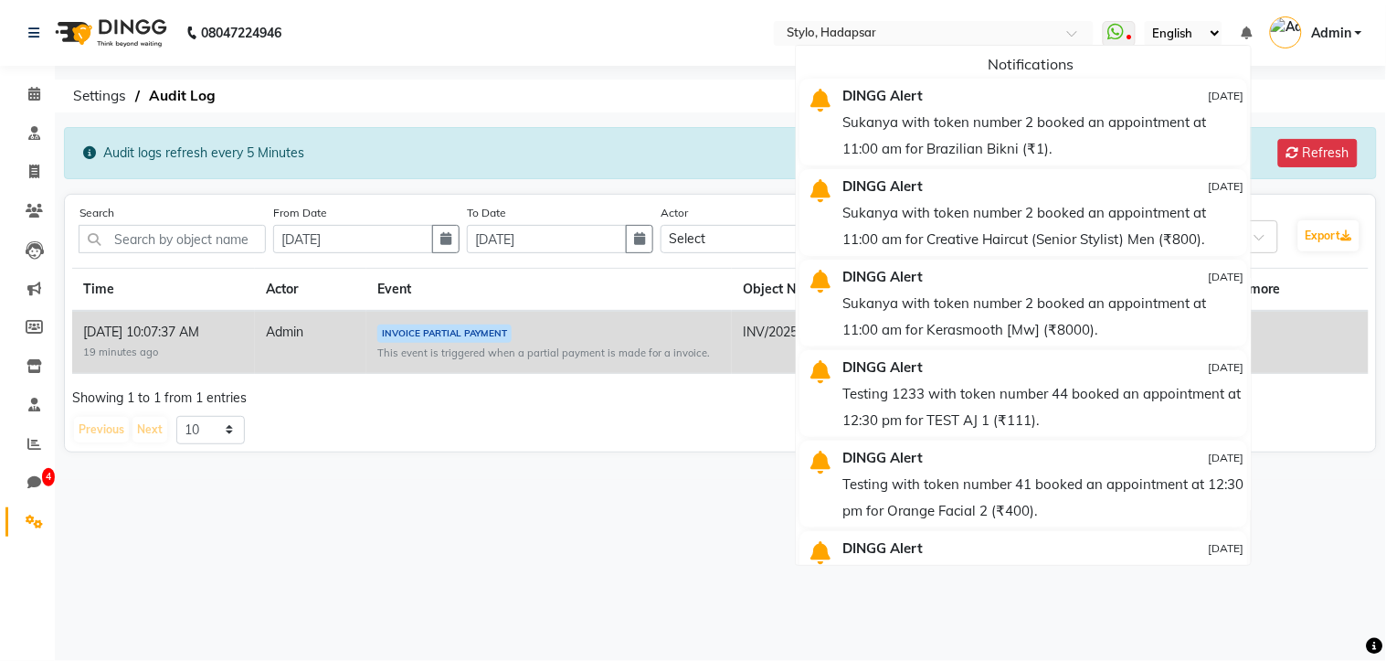
click at [669, 70] on div "08047224946 Select Location × Stylo, Hadapsar WhatsApp Status ✕ Status: Disconn…" at bounding box center [693, 330] width 1386 height 661
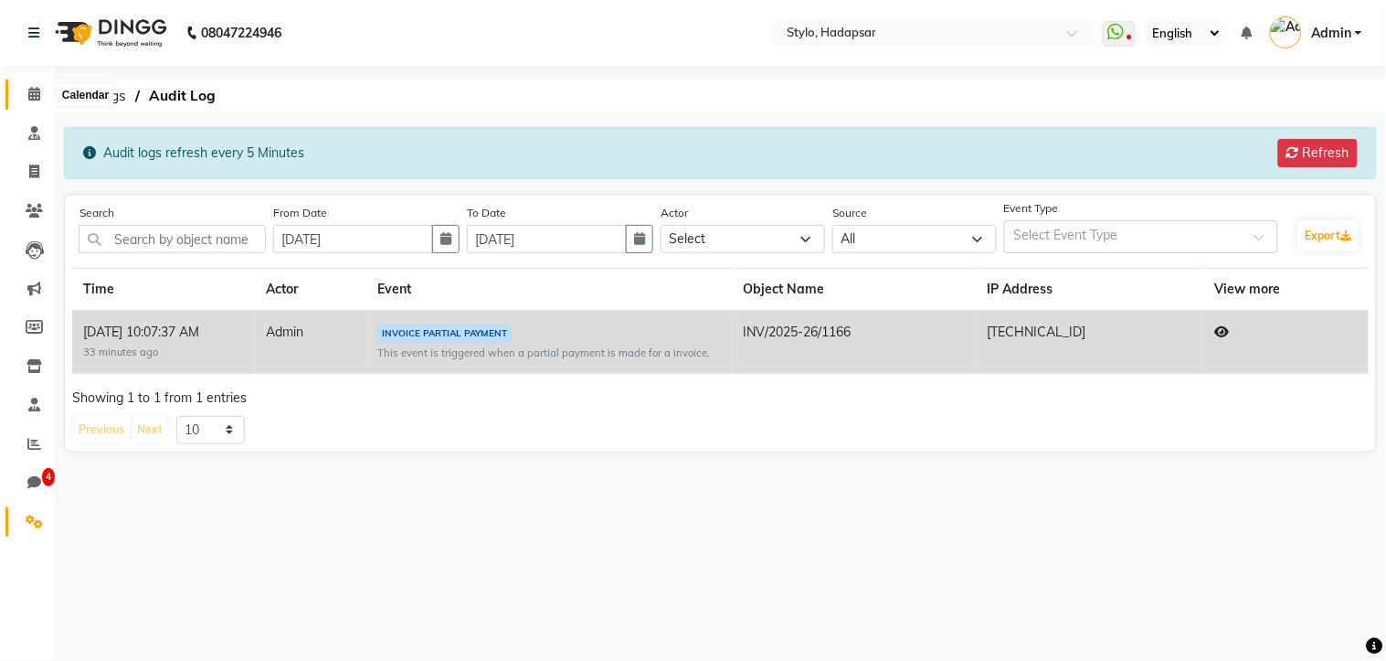
click at [28, 88] on icon at bounding box center [34, 94] width 12 height 14
